Goal: Obtain resource: Download file/media

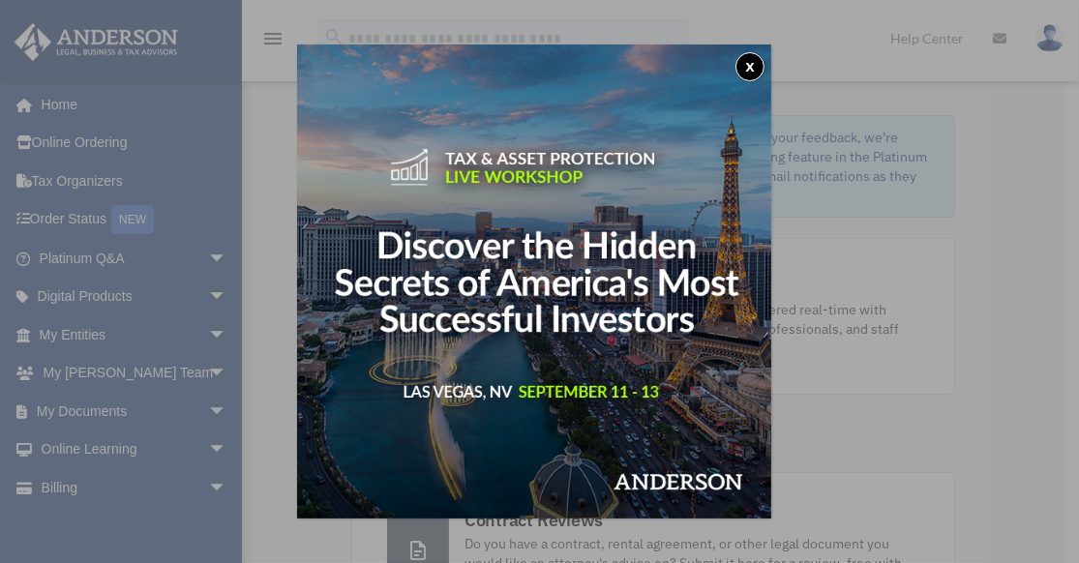
click at [758, 61] on button "x" at bounding box center [750, 66] width 29 height 29
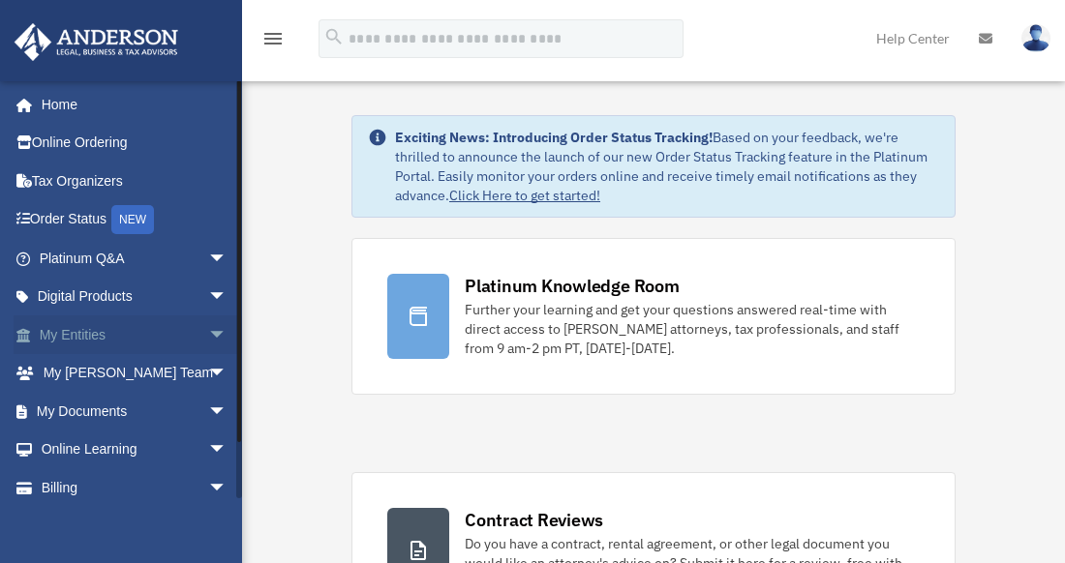
click at [83, 336] on link "My Entities arrow_drop_down" at bounding box center [135, 335] width 243 height 39
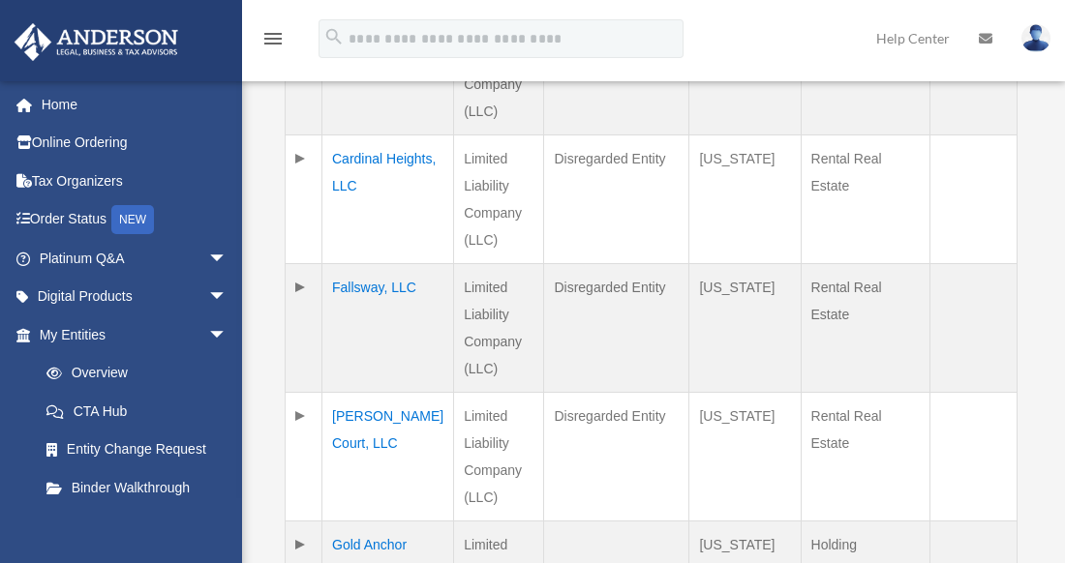
scroll to position [655, 0]
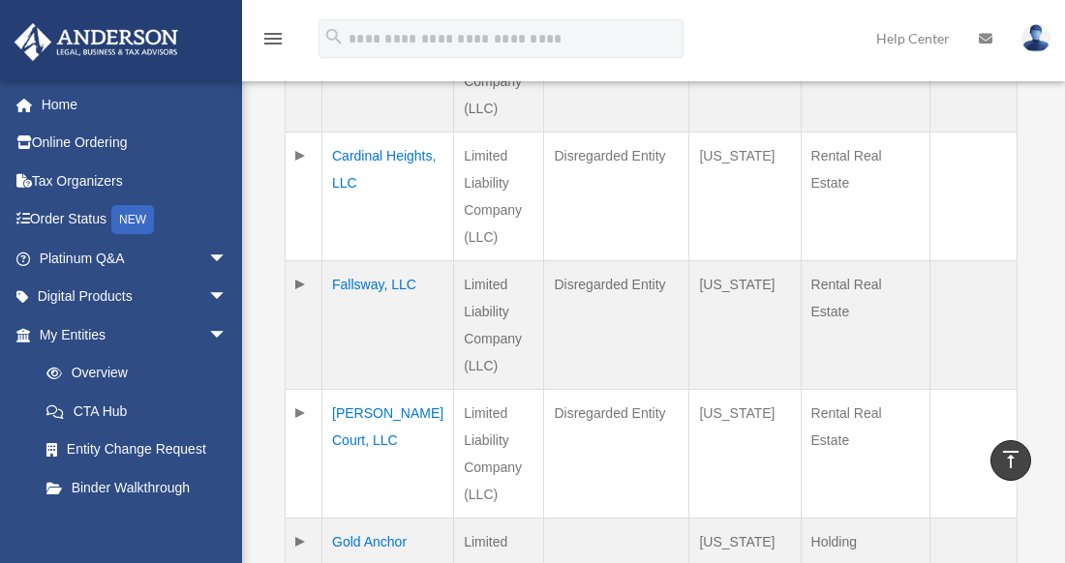
click at [274, 32] on icon "menu" at bounding box center [272, 38] width 23 height 23
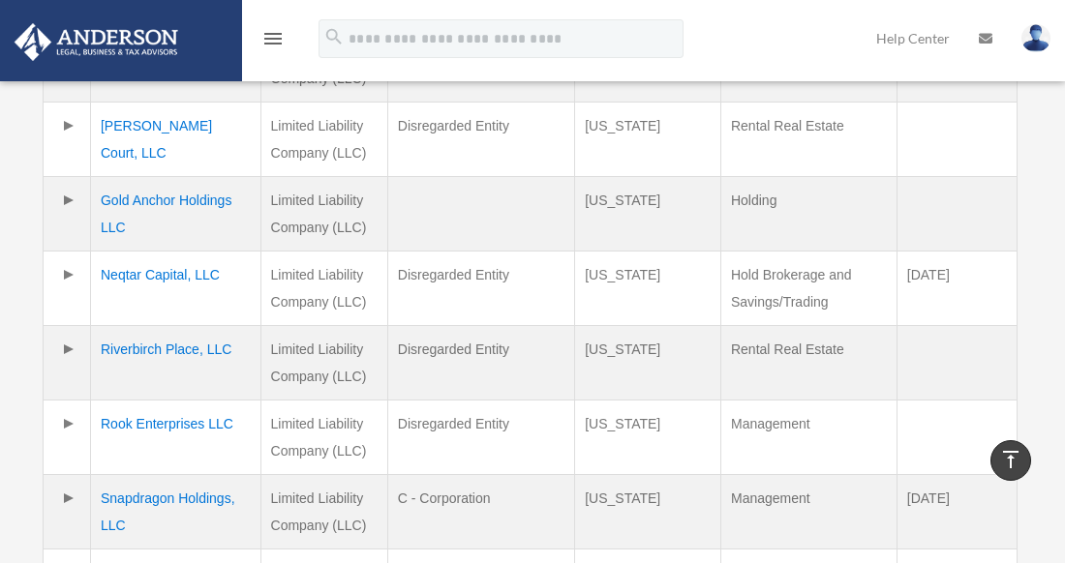
scroll to position [654, 0]
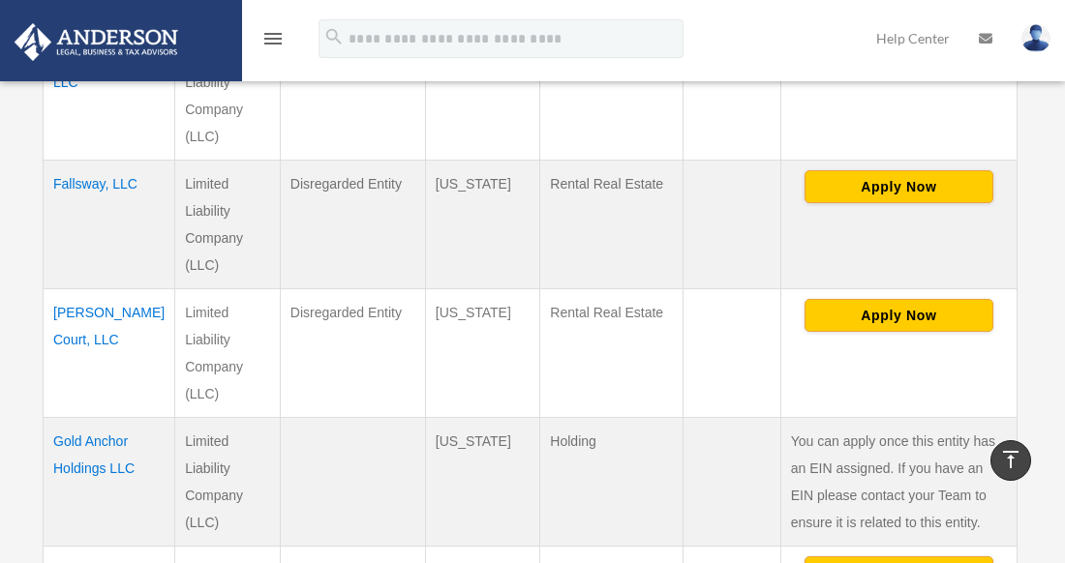
click at [82, 329] on td "[PERSON_NAME] Court, LLC" at bounding box center [110, 353] width 132 height 129
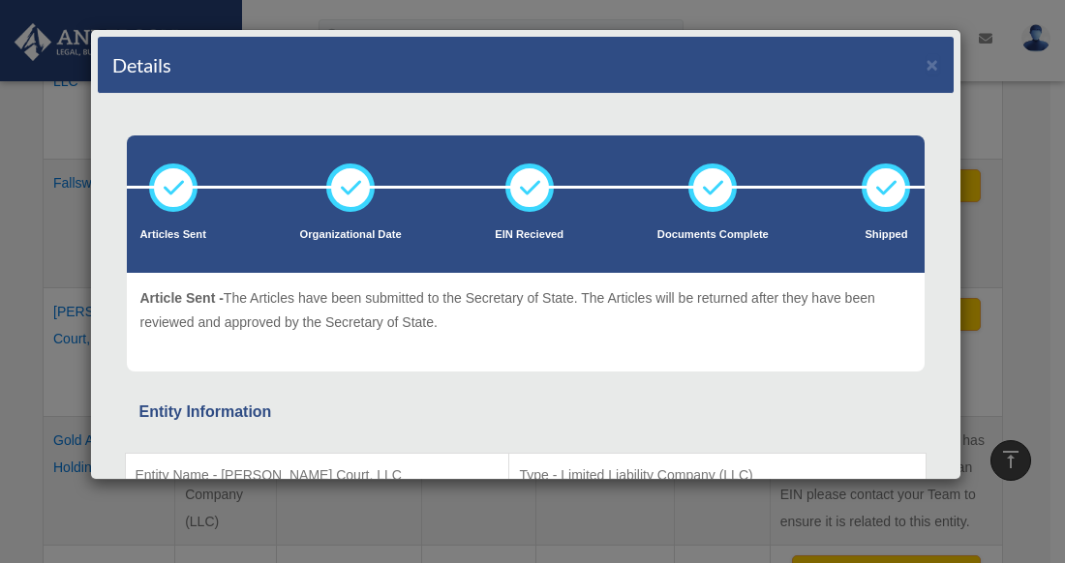
click at [39, 127] on div "Details × Articles Sent Organizational Date" at bounding box center [532, 281] width 1065 height 563
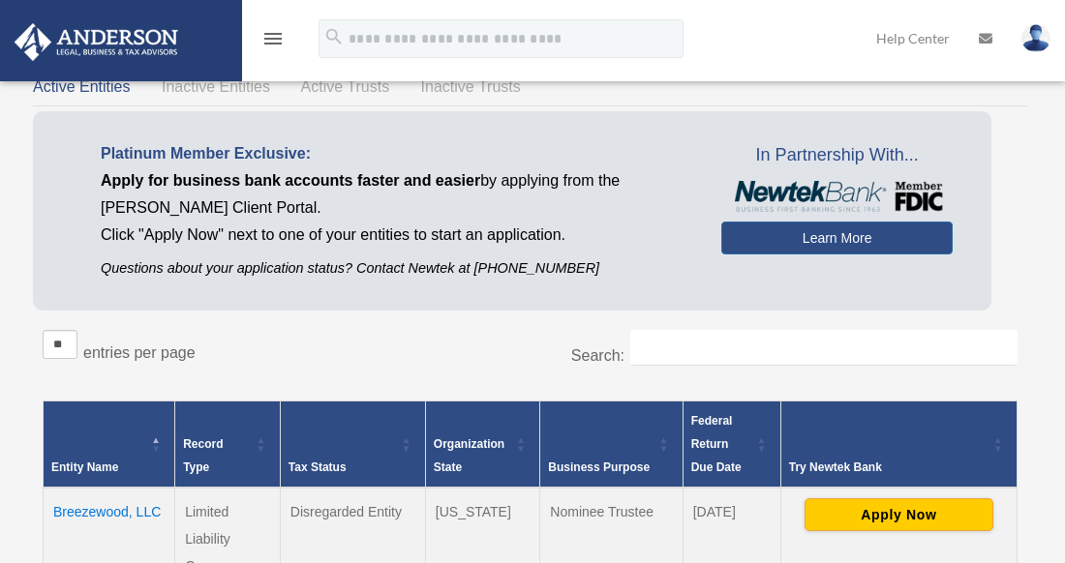
scroll to position [0, 0]
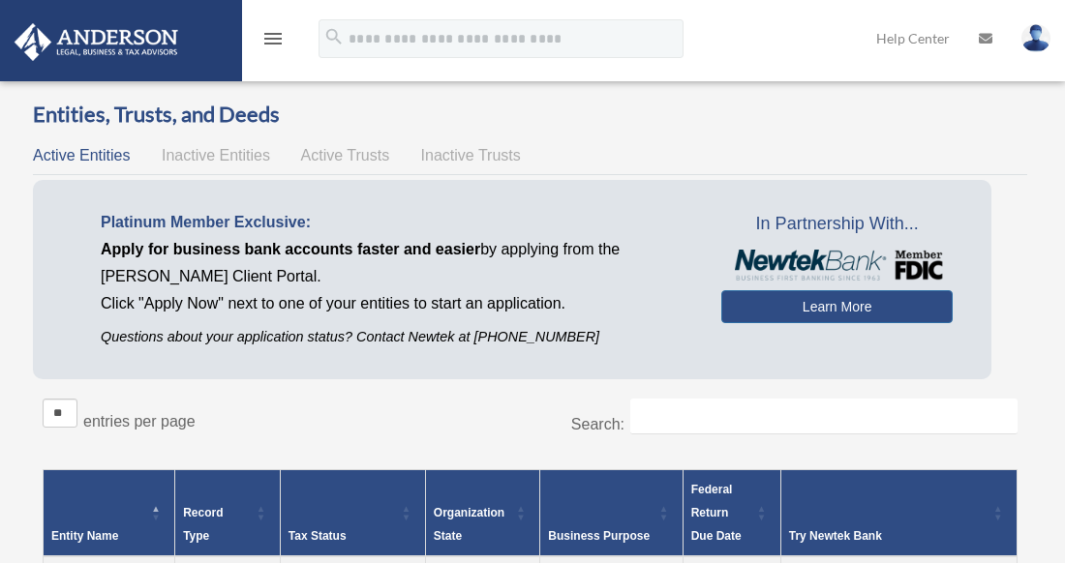
click at [269, 30] on icon "menu" at bounding box center [272, 38] width 23 height 23
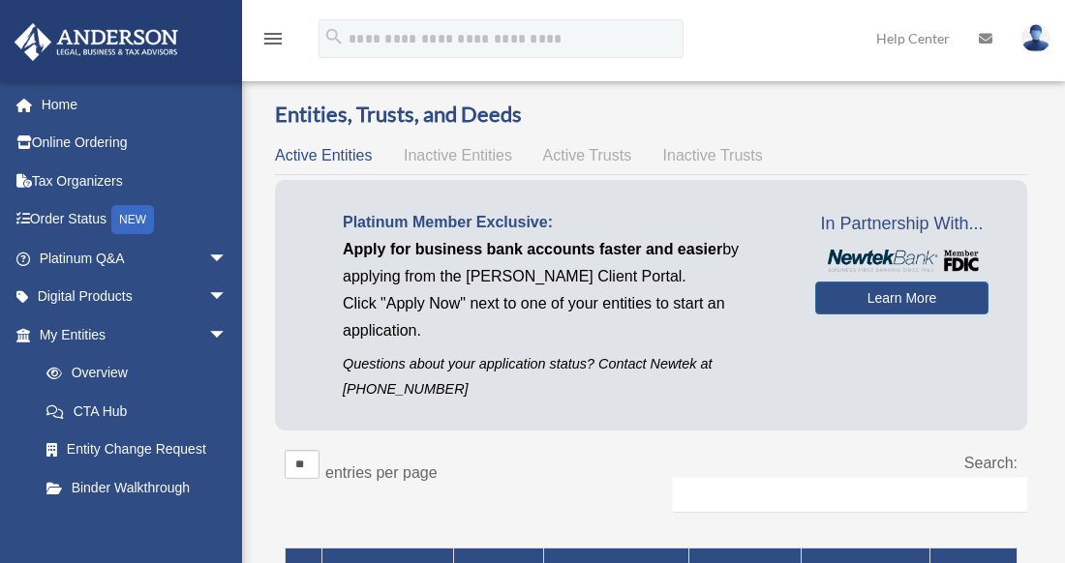
click at [986, 37] on icon at bounding box center [985, 39] width 14 height 14
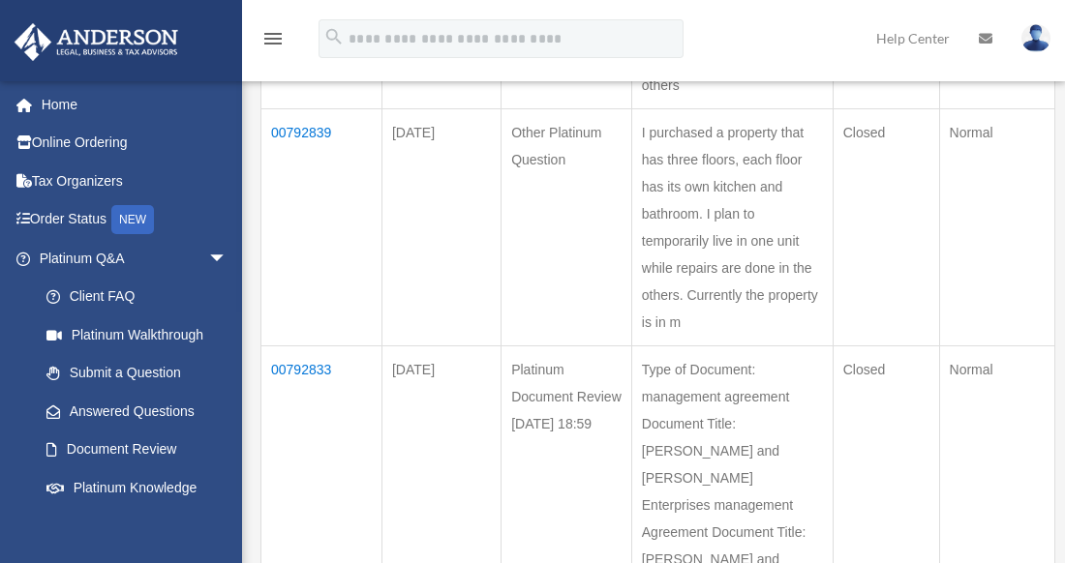
scroll to position [749, 0]
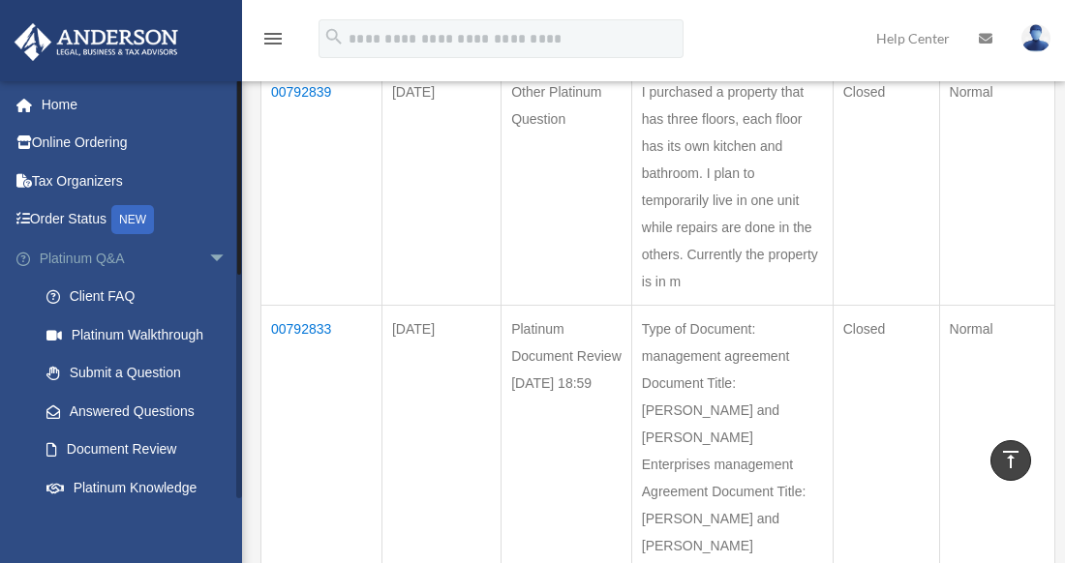
click at [208, 254] on span "arrow_drop_down" at bounding box center [227, 259] width 39 height 40
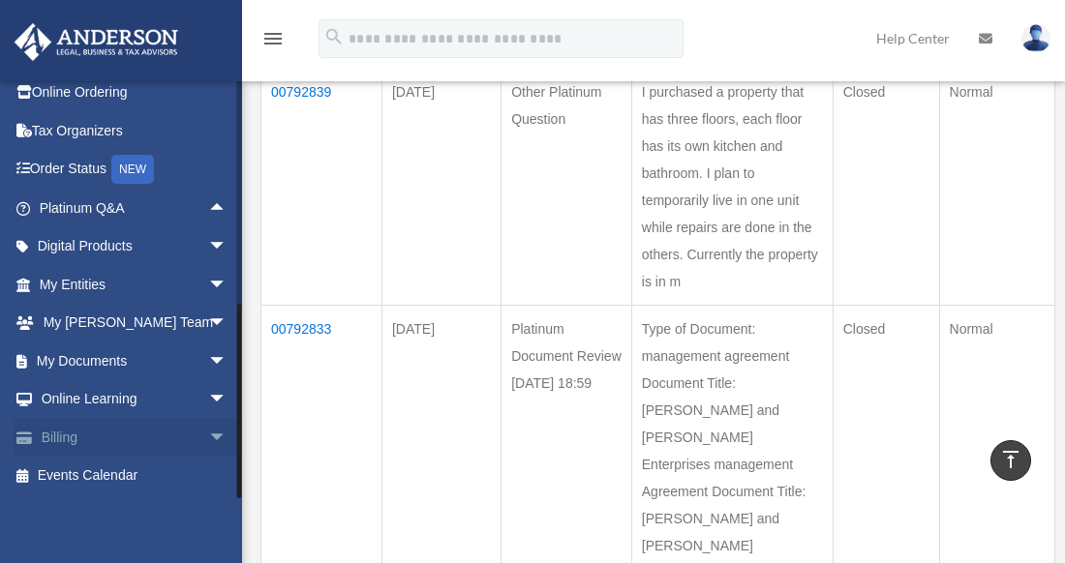
scroll to position [50, 0]
drag, startPoint x: 235, startPoint y: 379, endPoint x: 241, endPoint y: 509, distance: 129.8
click at [241, 509] on div "neil@rook-biz.com Sign Out neil@rook-biz.com Home Online Ordering Tax Organizer…" at bounding box center [121, 361] width 242 height 563
click at [985, 32] on icon at bounding box center [985, 39] width 14 height 14
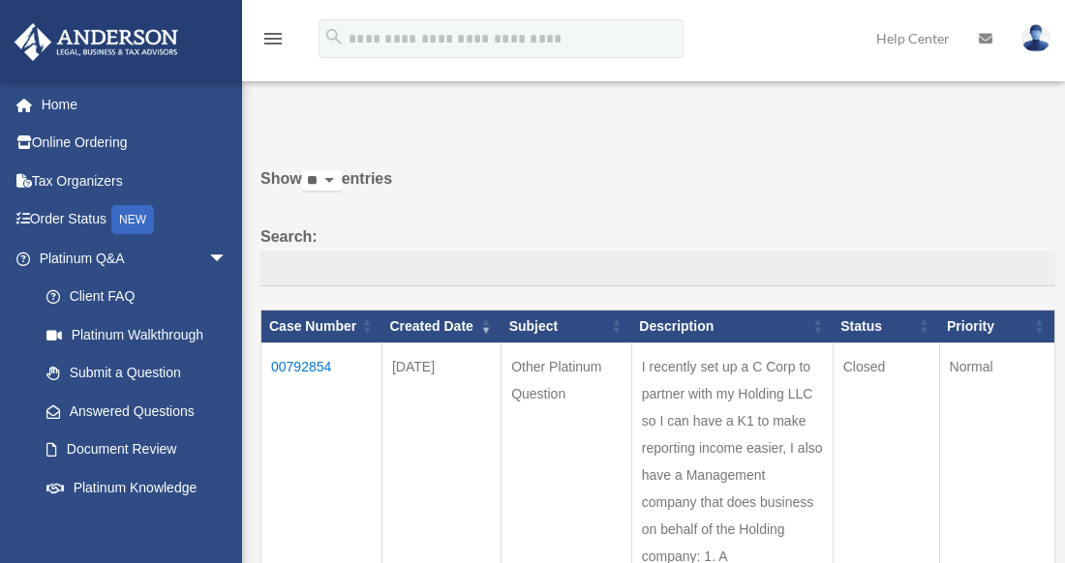
click at [1038, 48] on img at bounding box center [1035, 38] width 29 height 28
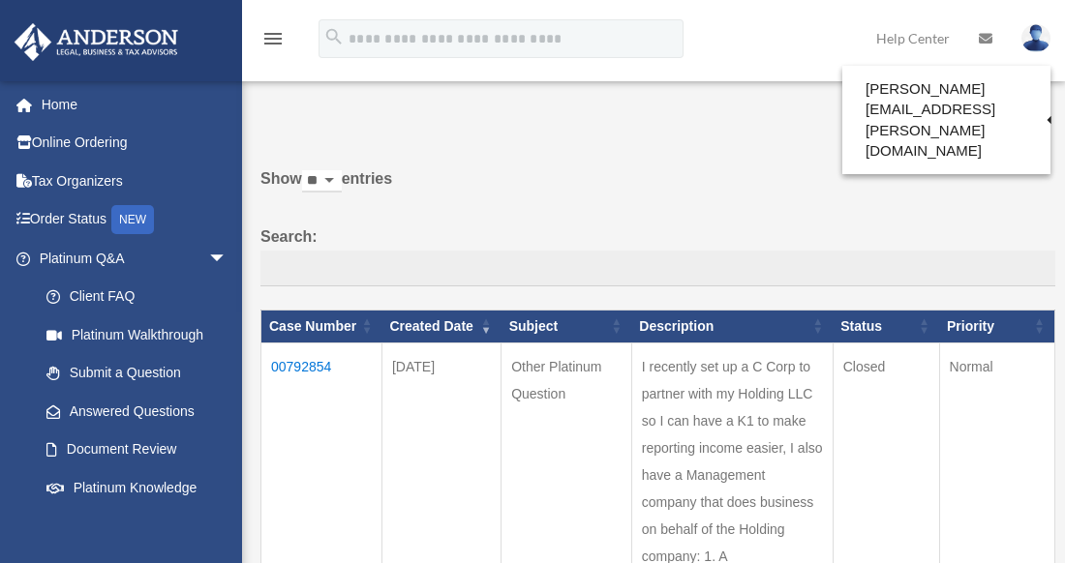
click at [837, 180] on label "Show ** ** ** *** entries" at bounding box center [657, 188] width 795 height 46
click at [342, 180] on select "** ** ** ***" at bounding box center [322, 181] width 40 height 22
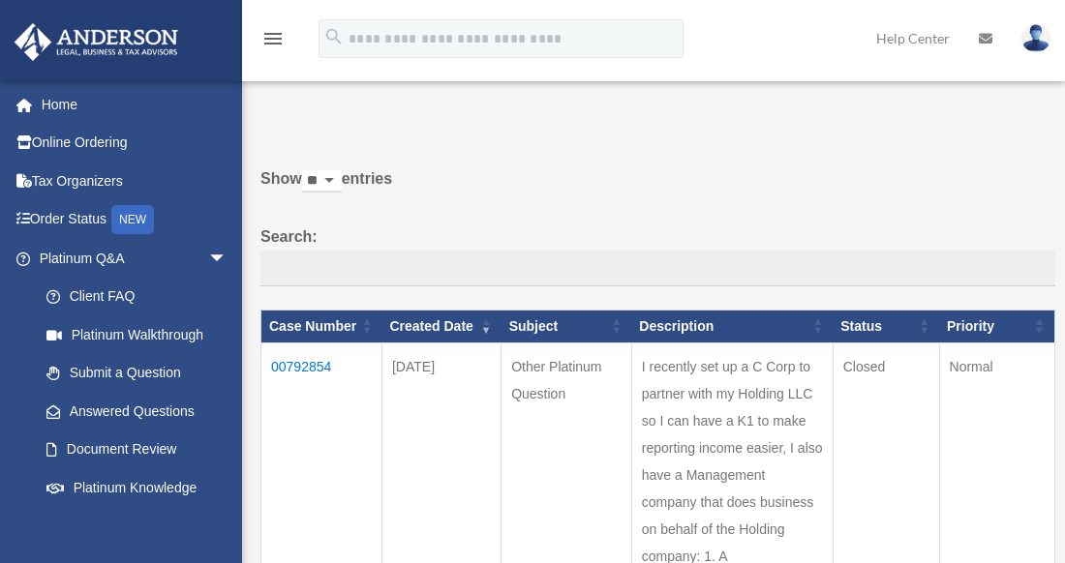
click at [906, 42] on link "Help Center" at bounding box center [912, 38] width 103 height 76
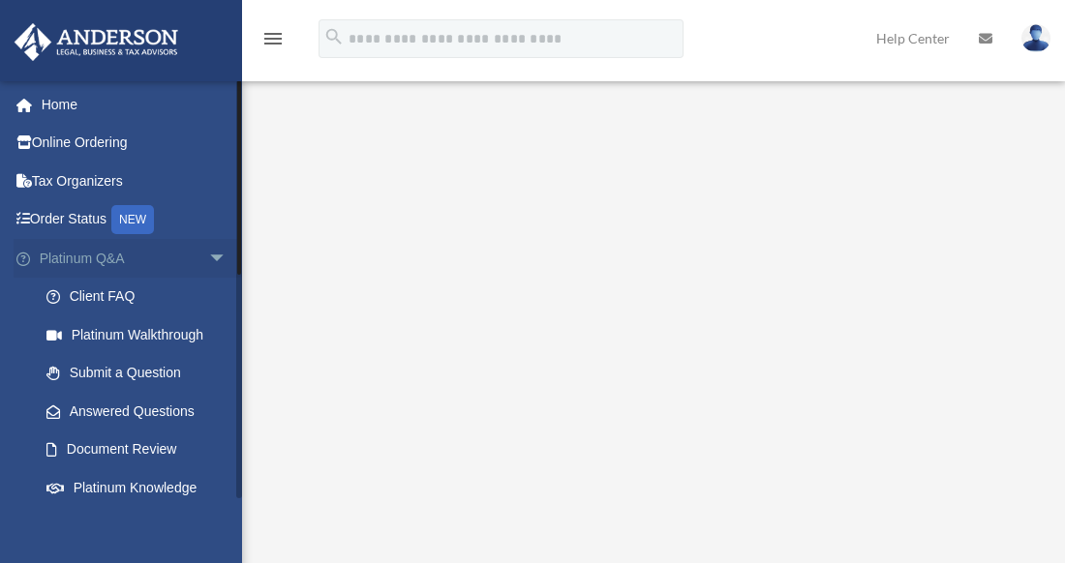
click at [208, 256] on span "arrow_drop_down" at bounding box center [227, 259] width 39 height 40
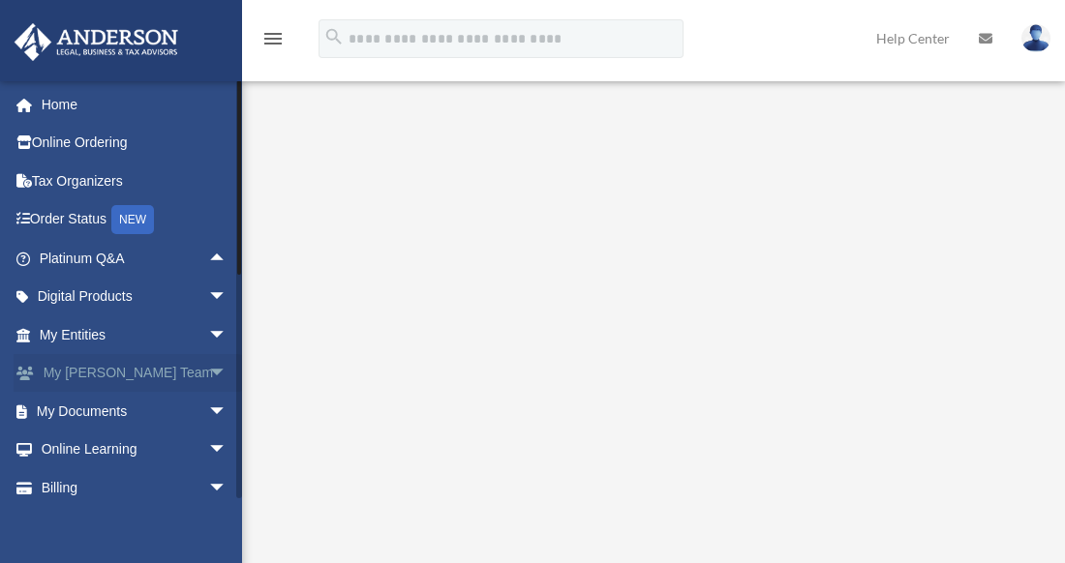
click at [107, 373] on link "My Anderson Team arrow_drop_down" at bounding box center [135, 373] width 243 height 39
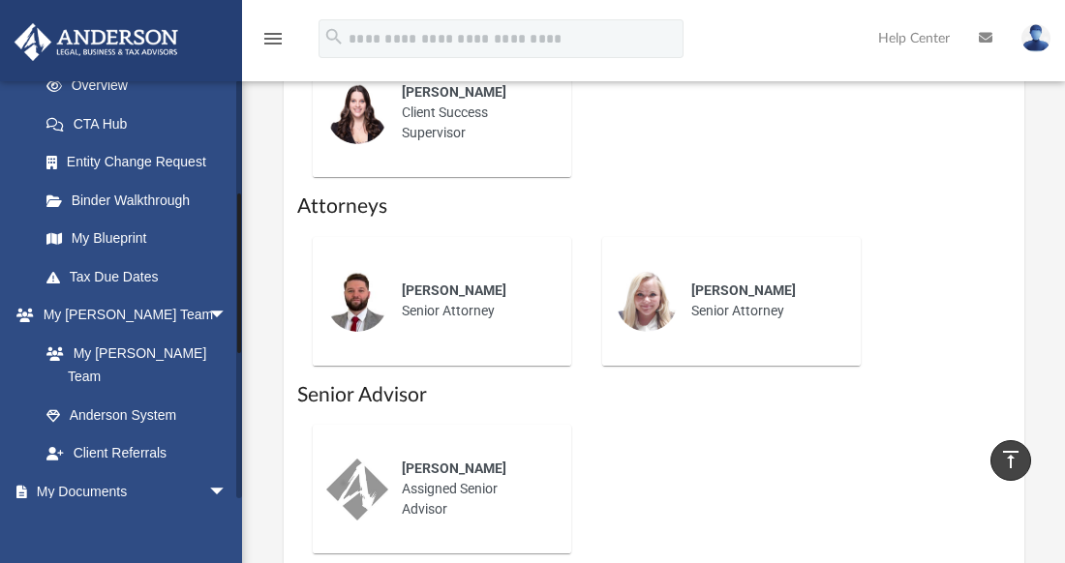
scroll to position [297, 0]
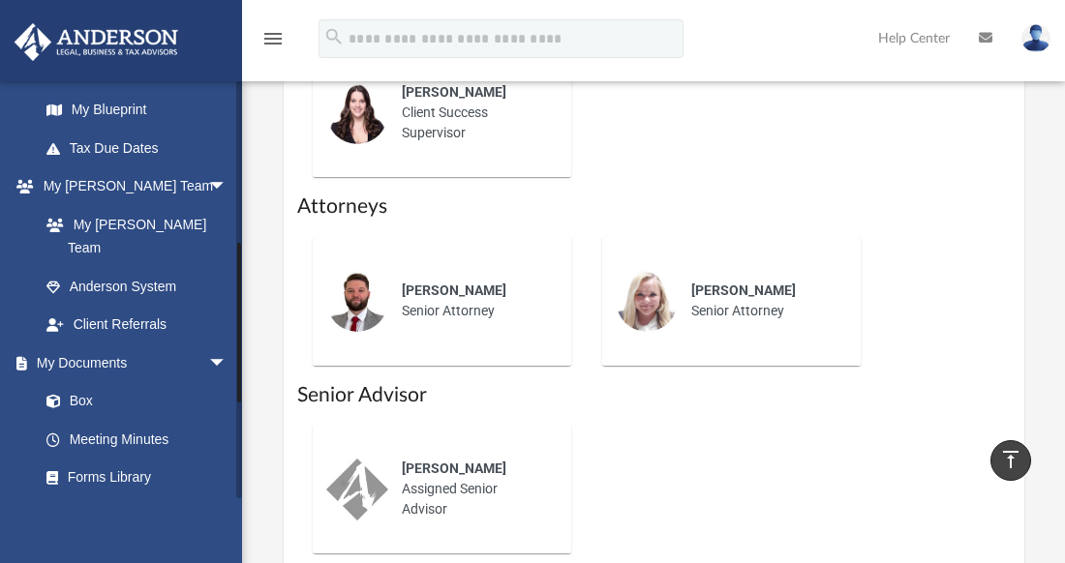
drag, startPoint x: 238, startPoint y: 220, endPoint x: 249, endPoint y: 383, distance: 163.9
click at [83, 380] on link "Box" at bounding box center [141, 399] width 229 height 39
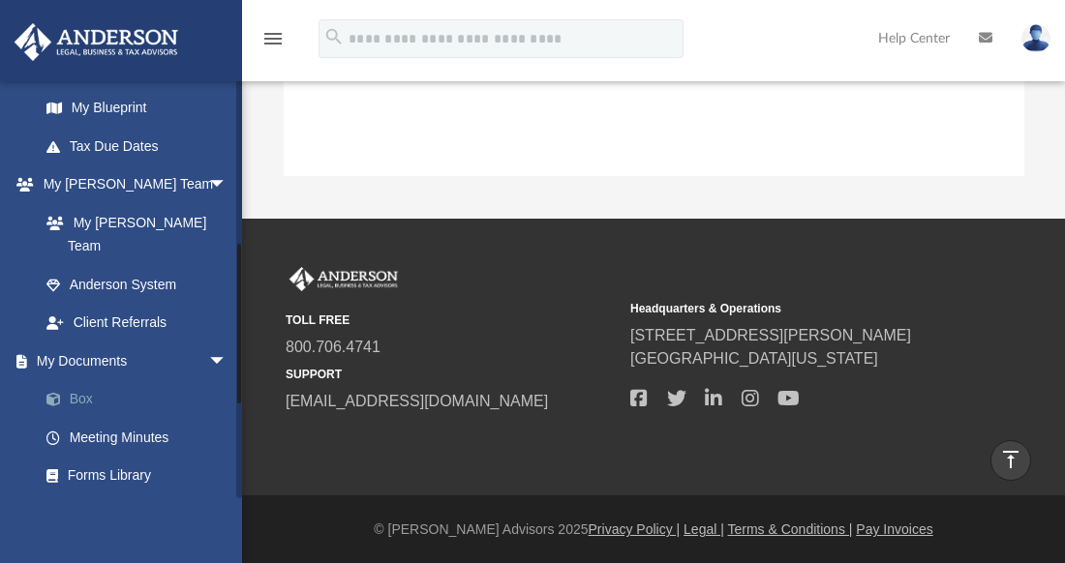
scroll to position [425, 725]
click at [83, 380] on link "Box" at bounding box center [141, 399] width 229 height 39
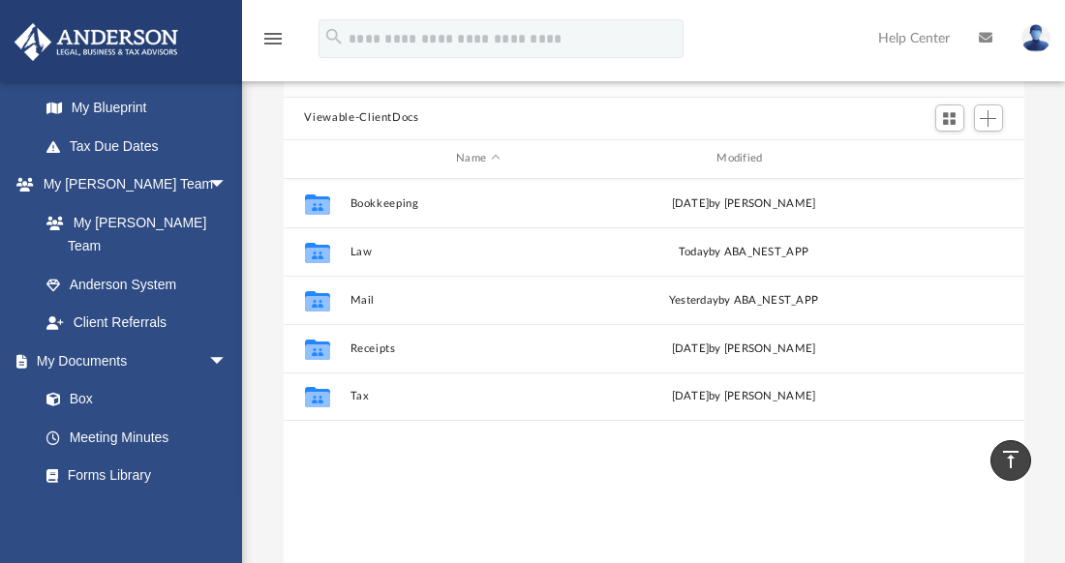
scroll to position [155, 0]
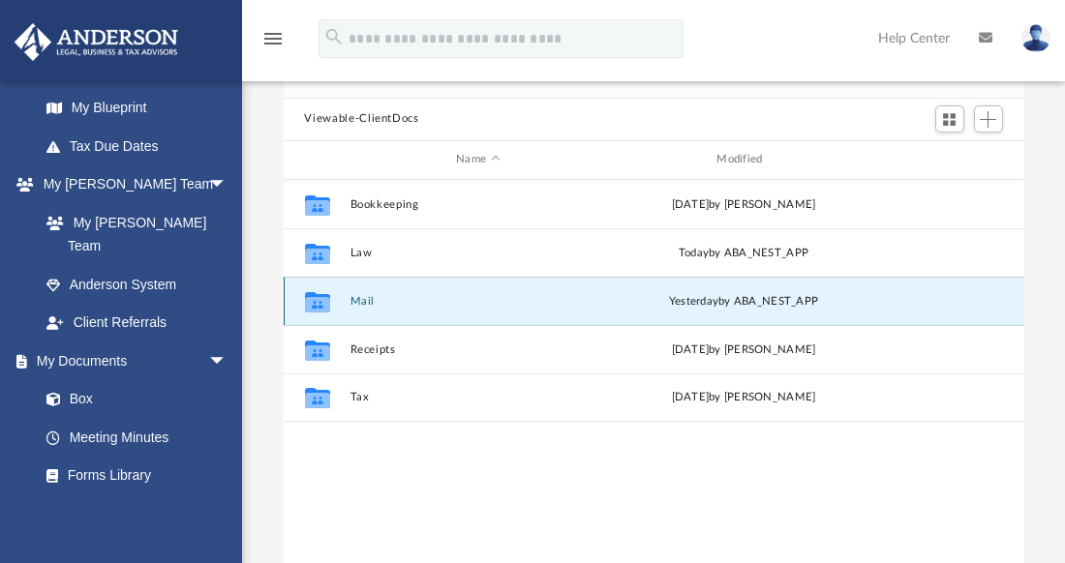
click at [351, 294] on button "Mail" at bounding box center [477, 300] width 256 height 13
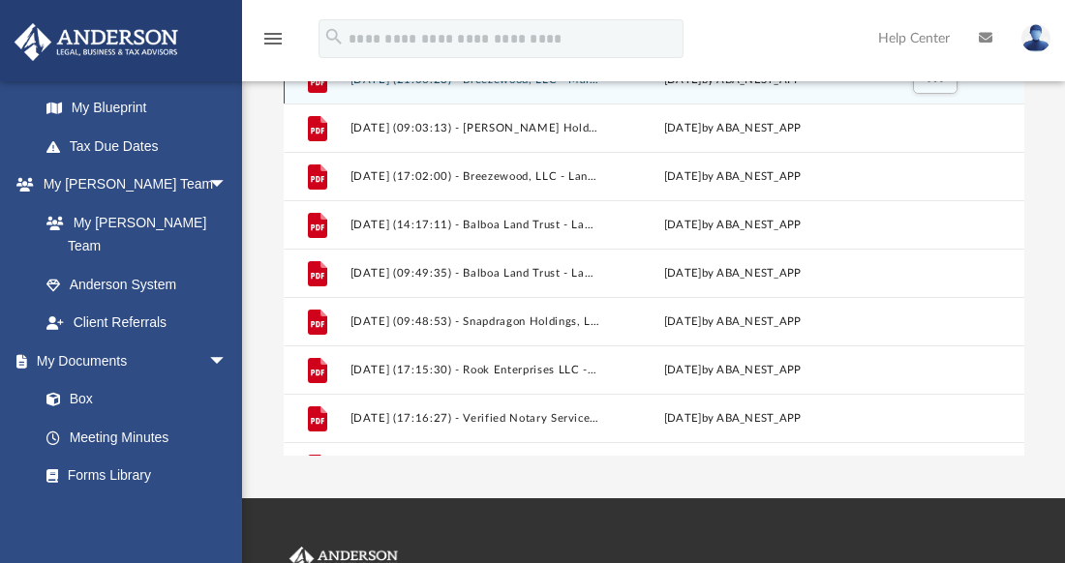
scroll to position [281, 0]
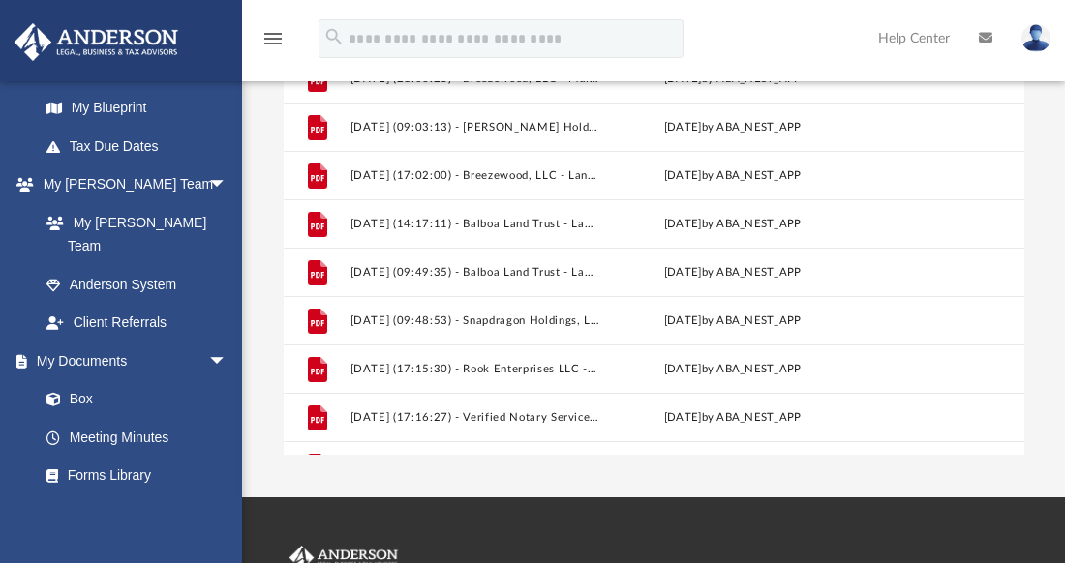
click at [1015, 441] on div "Scroll to top vertical_align_top" at bounding box center [1010, 460] width 41 height 41
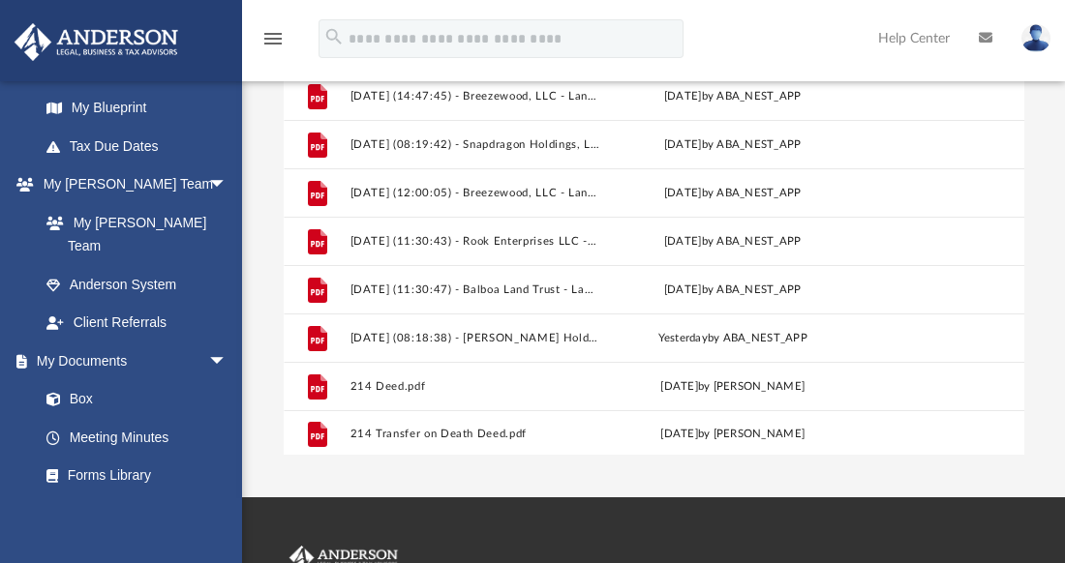
scroll to position [711, 0]
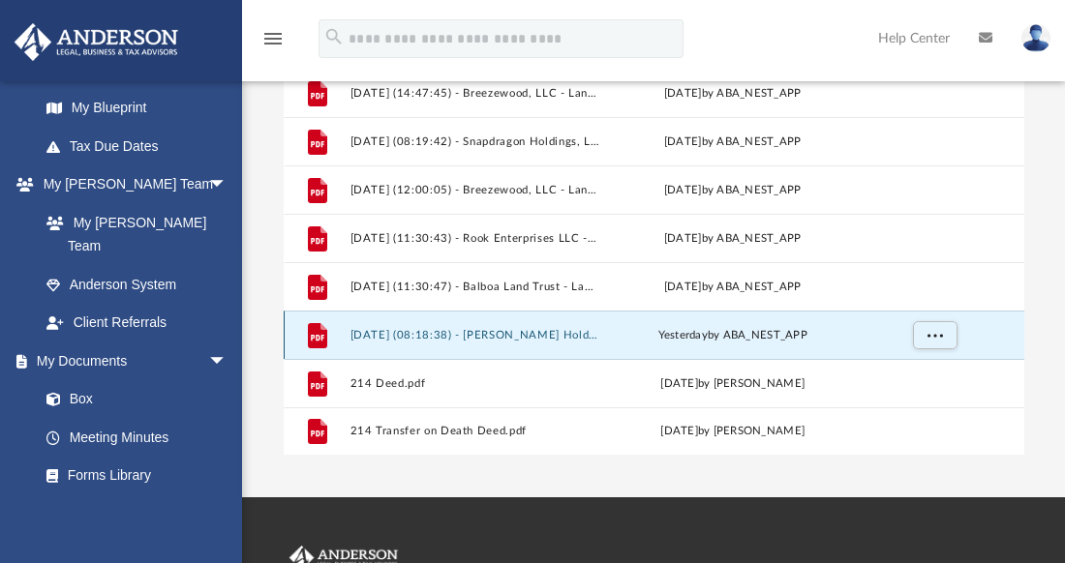
click at [432, 330] on button "2025.09.04 (08:18:38) - Vita Longa Holdings, LLC - Mail.pdf" at bounding box center [474, 334] width 250 height 13
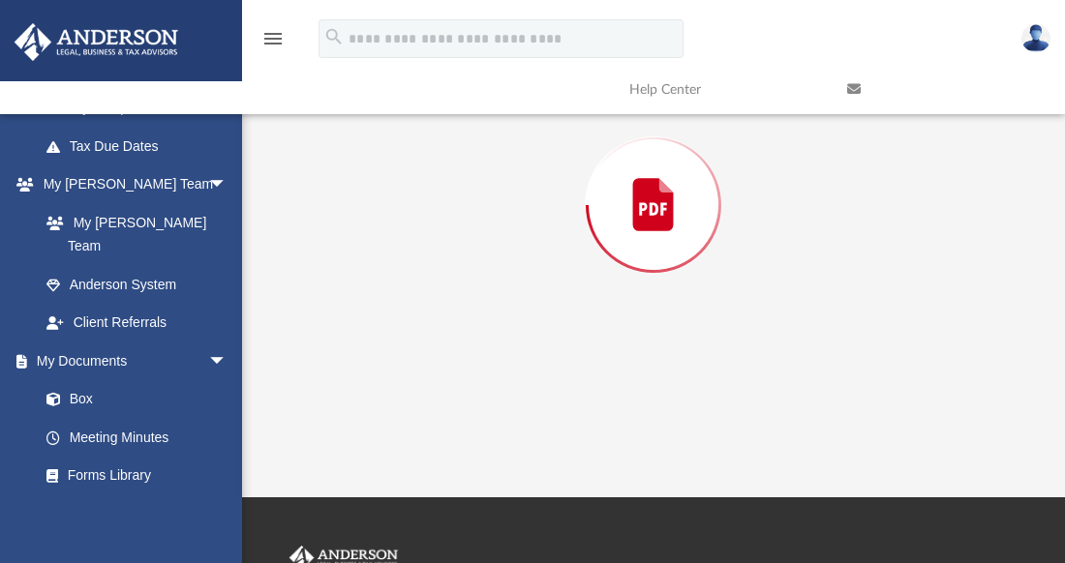
scroll to position [185, 0]
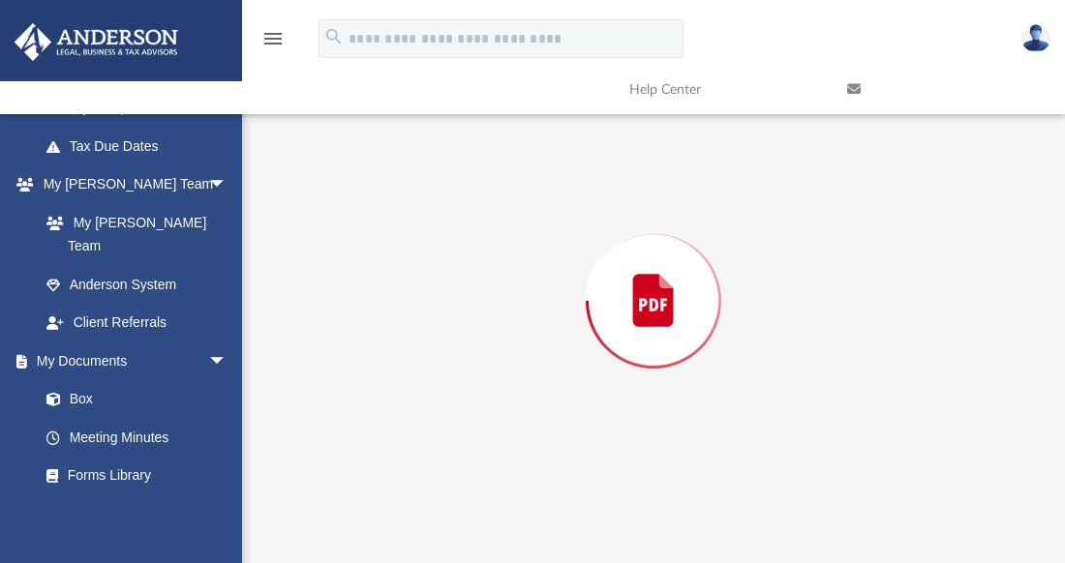
click at [432, 330] on div "Preview" at bounding box center [654, 300] width 740 height 499
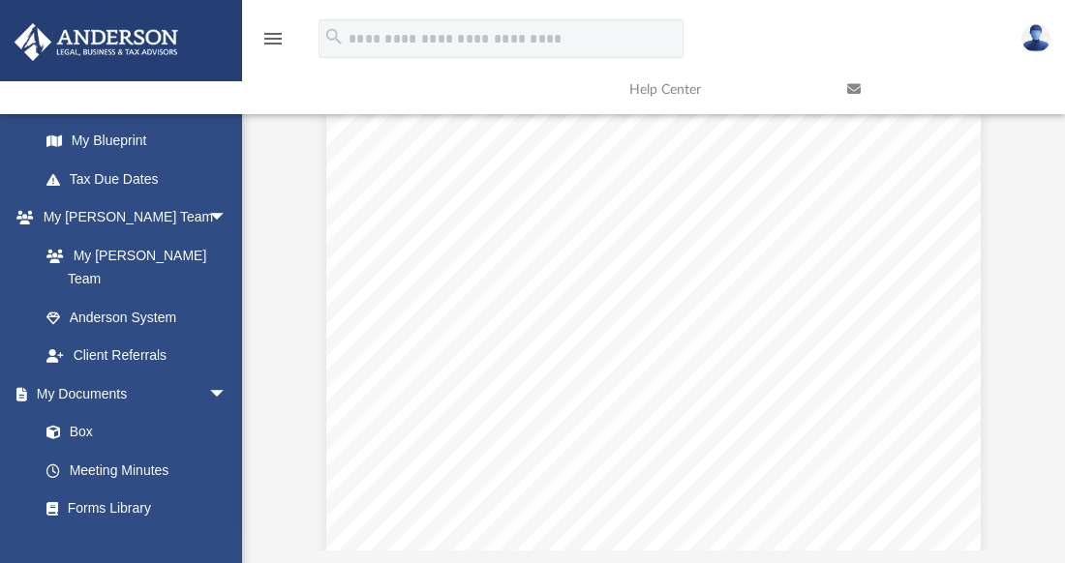
scroll to position [333, 0]
drag, startPoint x: 1015, startPoint y: 283, endPoint x: 1019, endPoint y: 326, distance: 43.7
click at [1019, 326] on button "Preview" at bounding box center [1002, 301] width 43 height 54
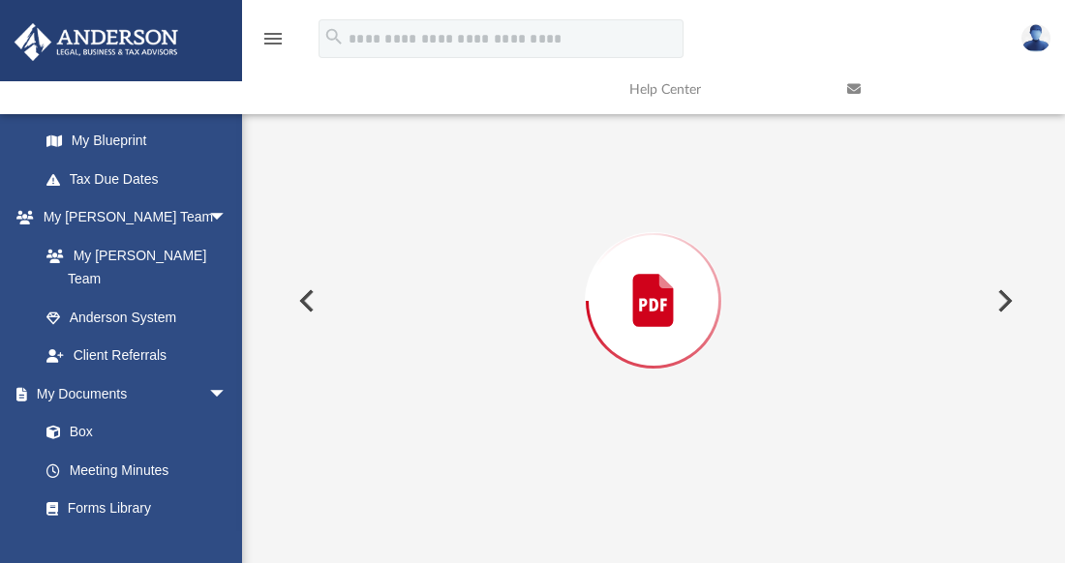
click at [1019, 336] on div "Preview" at bounding box center [654, 300] width 740 height 499
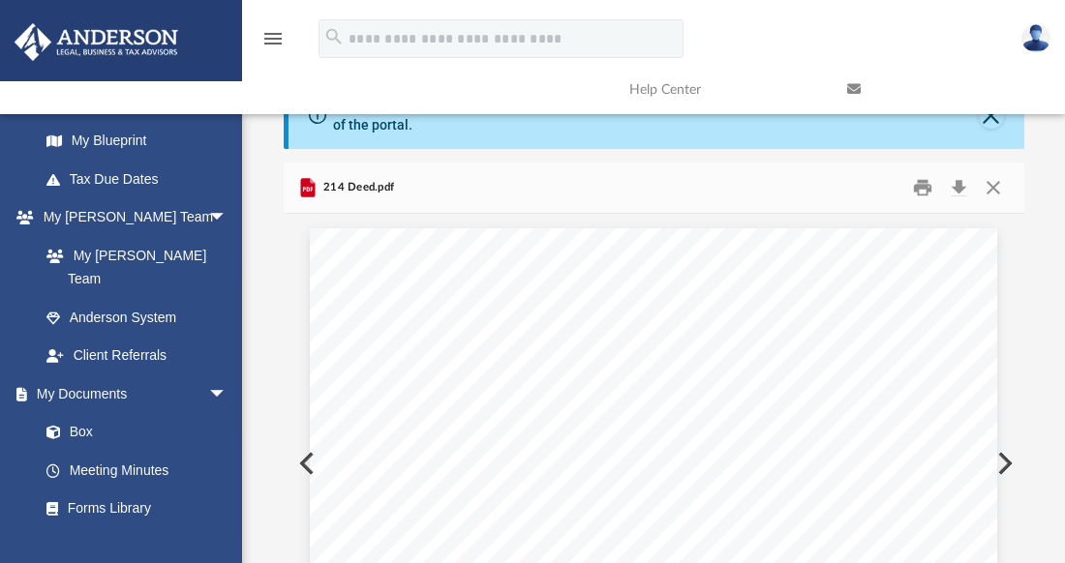
scroll to position [0, 0]
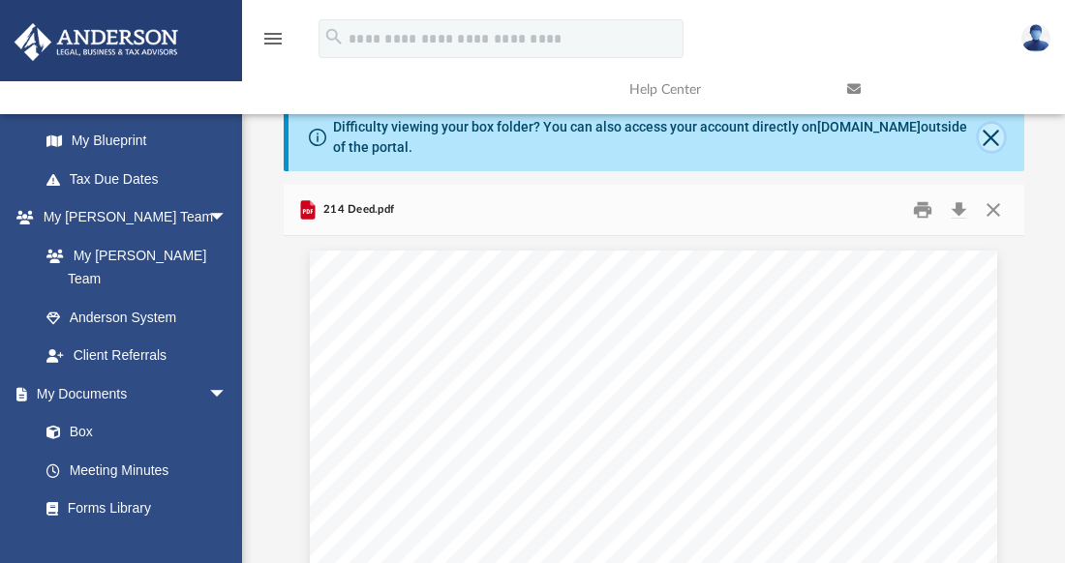
click at [989, 130] on button "Close" at bounding box center [990, 137] width 24 height 27
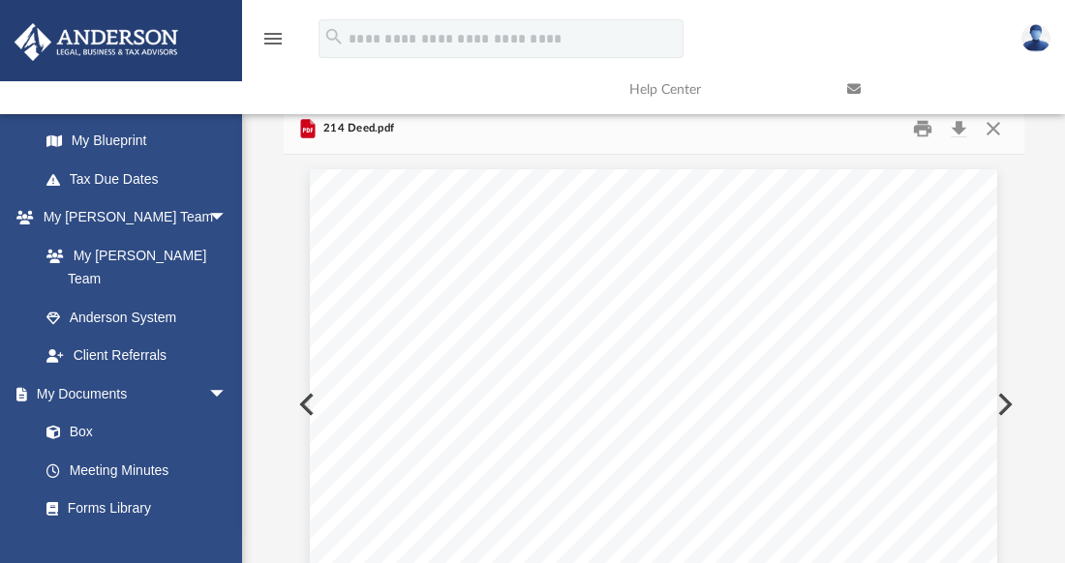
click at [992, 126] on link at bounding box center [941, 89] width 218 height 76
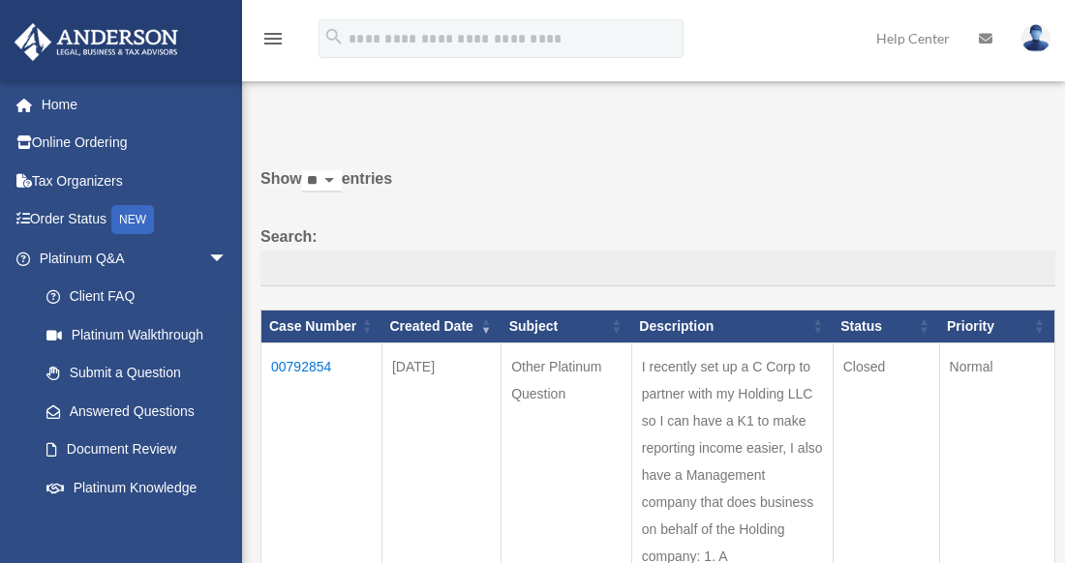
click at [539, 247] on label "Search:" at bounding box center [657, 256] width 795 height 64
click at [539, 251] on input "Search:" at bounding box center [657, 269] width 795 height 37
